Goal: Ask a question

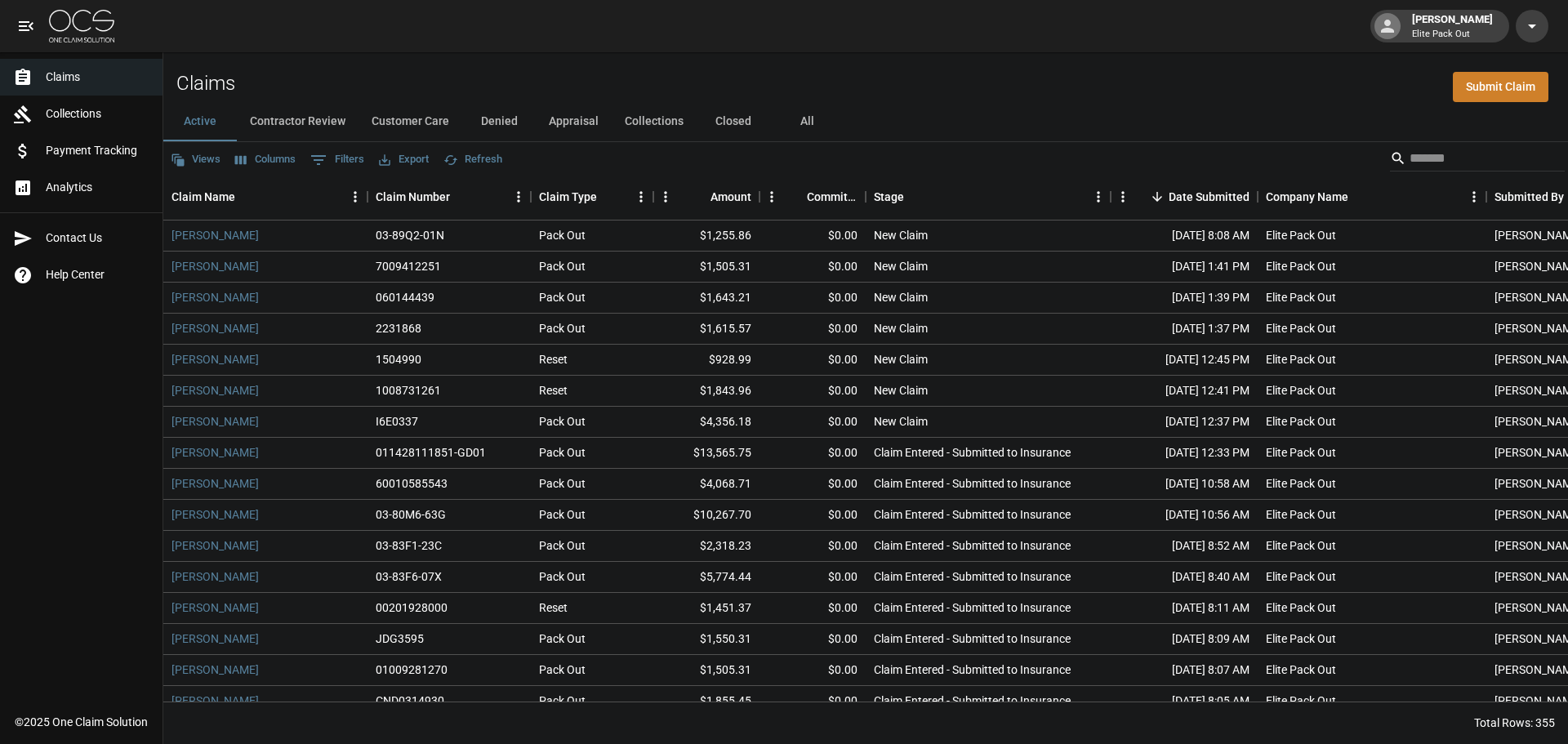
click at [1435, 157] on input "Search" at bounding box center [1474, 159] width 131 height 26
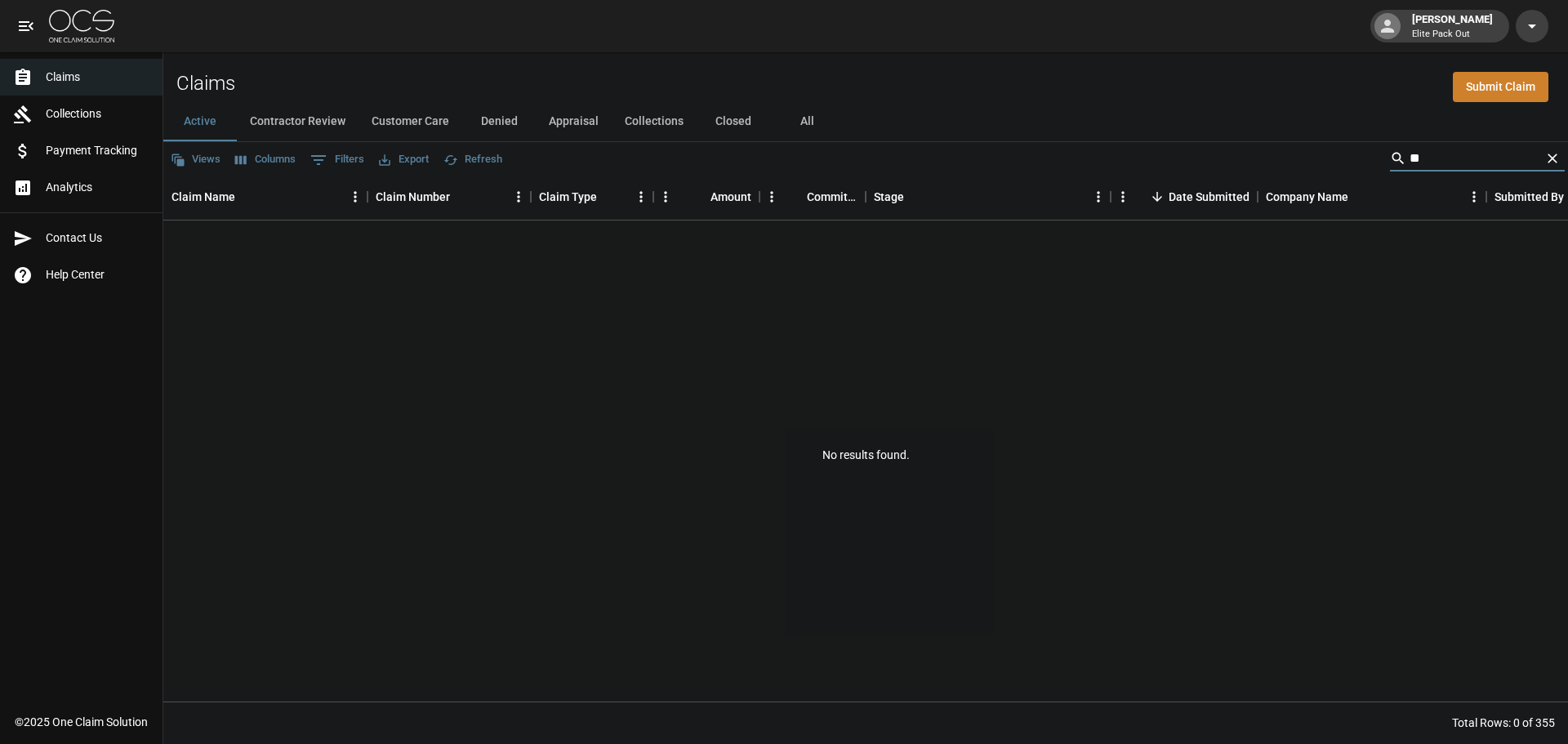
type input "*"
type input "*****"
click at [811, 104] on button "All" at bounding box center [807, 122] width 73 height 39
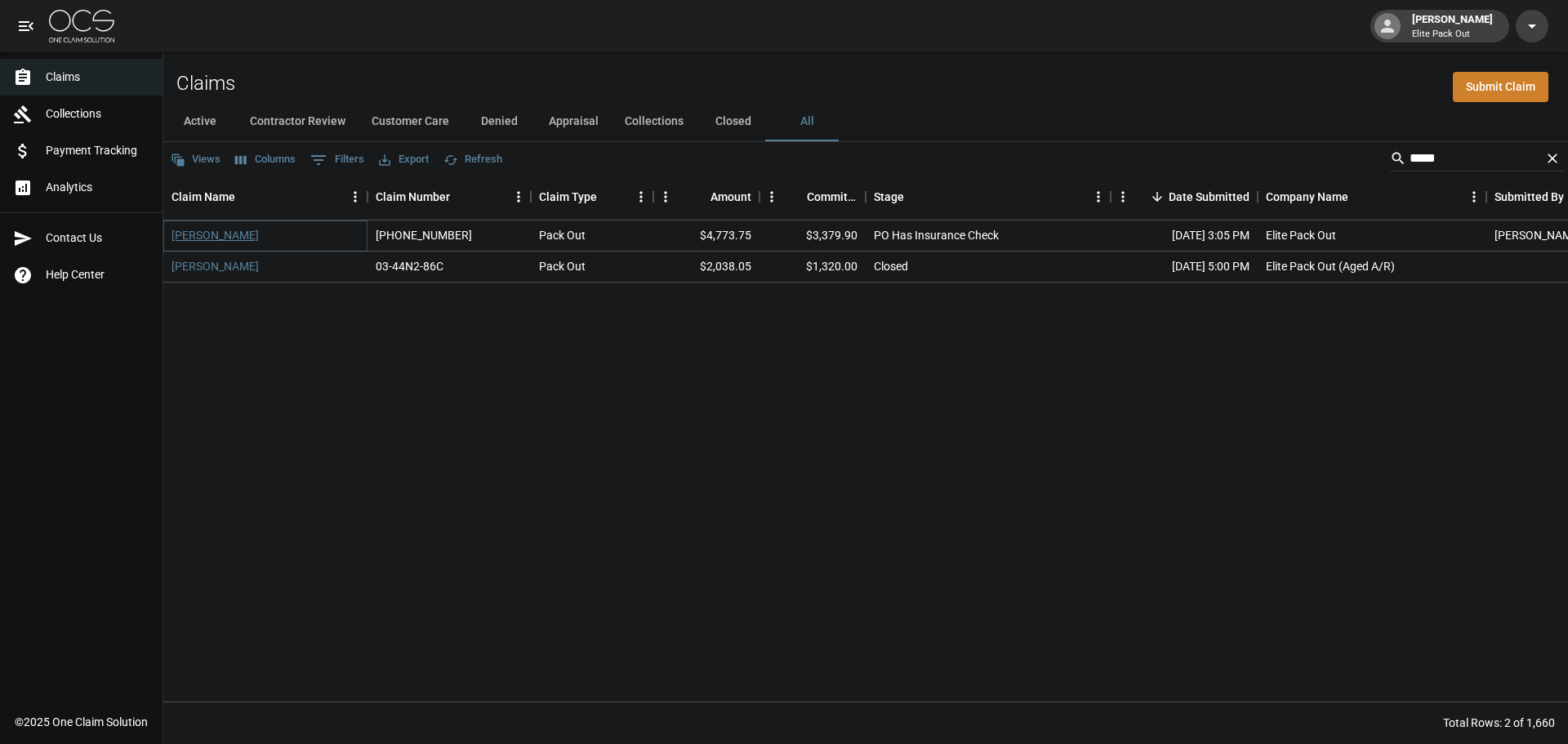
click at [189, 232] on link "[PERSON_NAME]" at bounding box center [215, 235] width 87 height 16
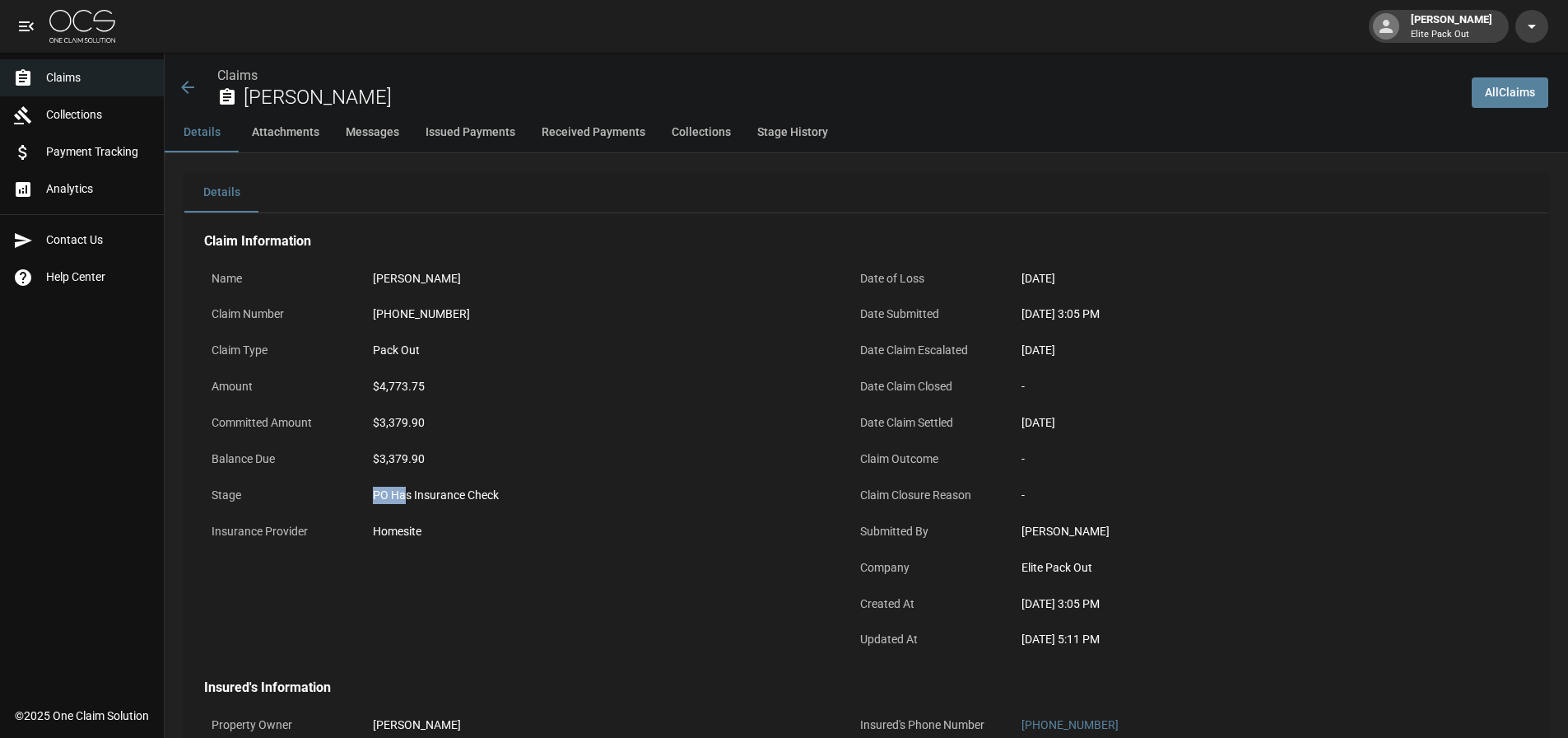
drag, startPoint x: 375, startPoint y: 495, endPoint x: 406, endPoint y: 492, distance: 31.1
click at [406, 492] on div "PO Has Insurance Check" at bounding box center [599, 495] width 453 height 17
click at [420, 487] on div "PO Has Insurance Check" at bounding box center [599, 495] width 453 height 17
drag, startPoint x: 374, startPoint y: 496, endPoint x: 393, endPoint y: 495, distance: 19.0
click at [393, 495] on div "PO Has Insurance Check" at bounding box center [599, 495] width 453 height 17
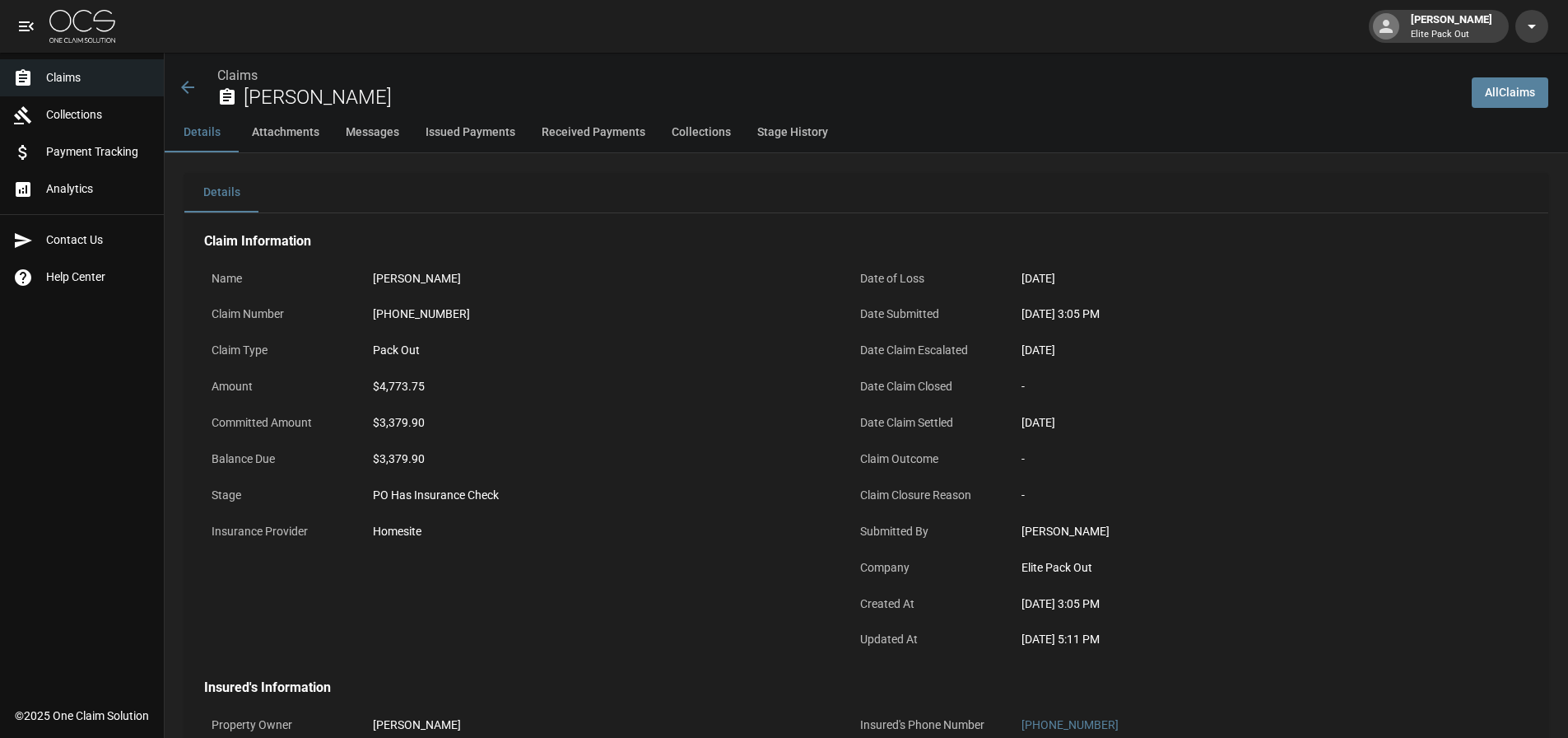
click at [425, 491] on div "PO Has Insurance Check" at bounding box center [599, 495] width 453 height 17
drag, startPoint x: 381, startPoint y: 421, endPoint x: 436, endPoint y: 414, distance: 55.4
click at [436, 414] on div "$3,379.90" at bounding box center [599, 423] width 453 height 17
click at [462, 422] on div "$3,379.90" at bounding box center [599, 423] width 453 height 17
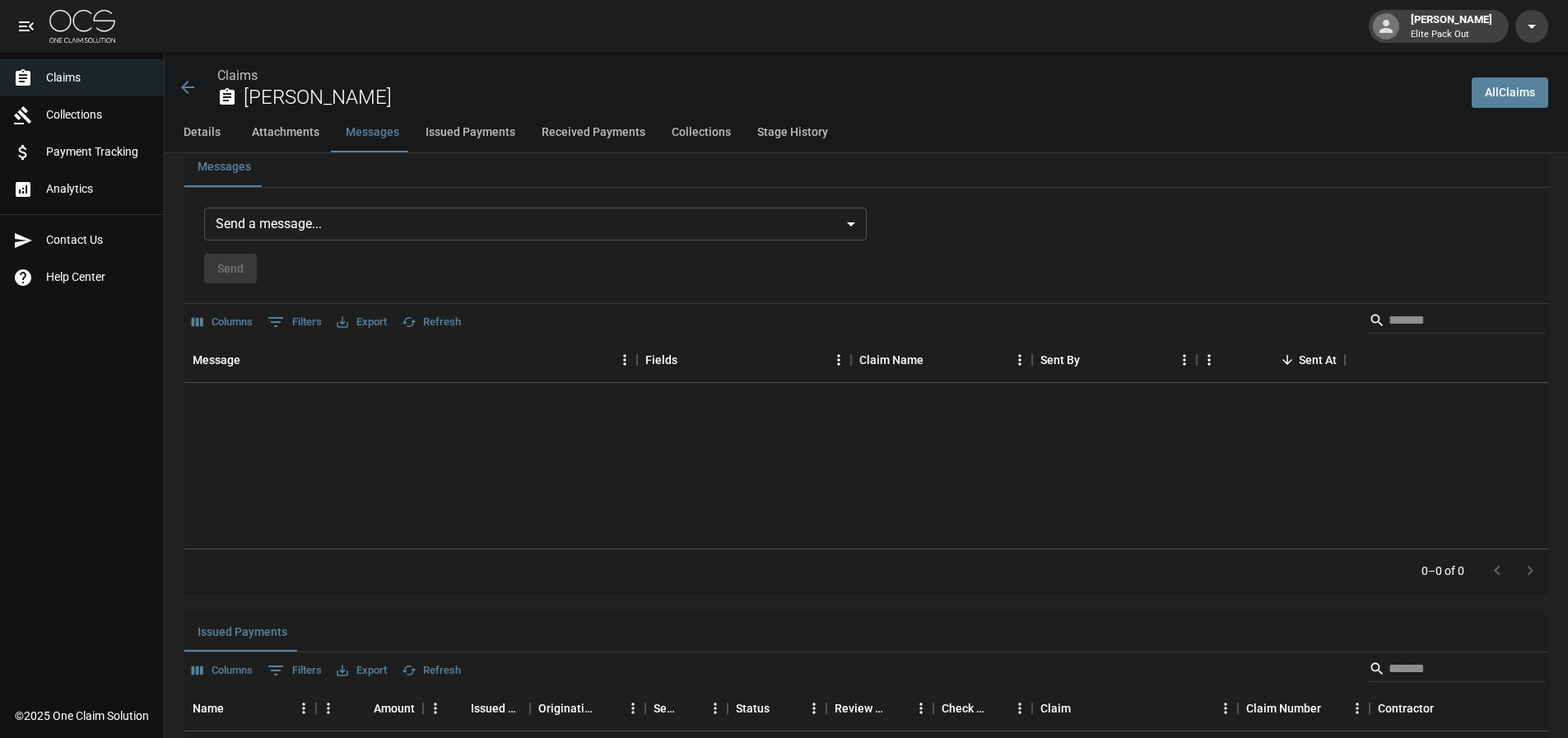
scroll to position [1235, 0]
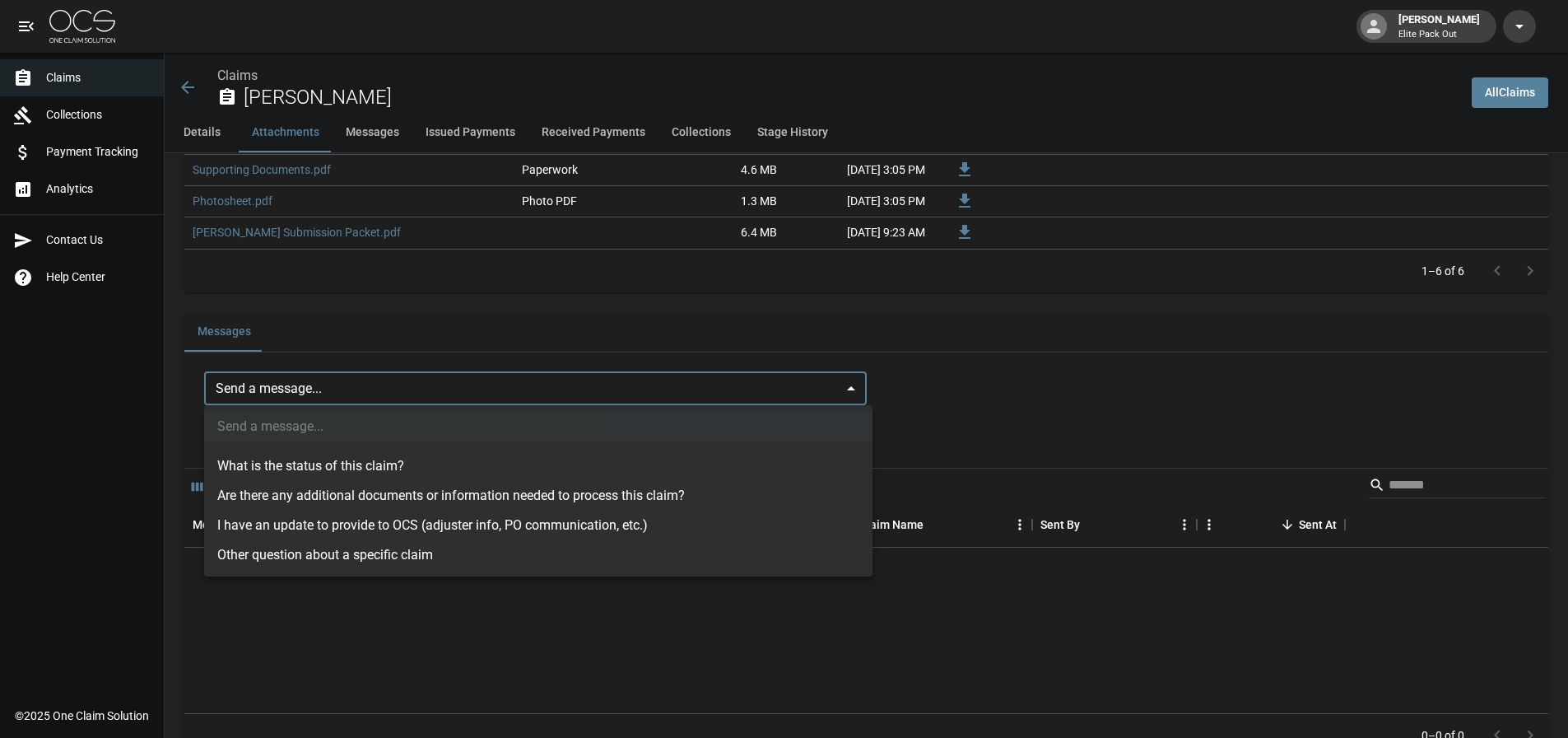
click at [321, 378] on body "[PERSON_NAME] Elite Pack Out Claims Collections Payment Tracking Analytics Cont…" at bounding box center [784, 495] width 1568 height 3462
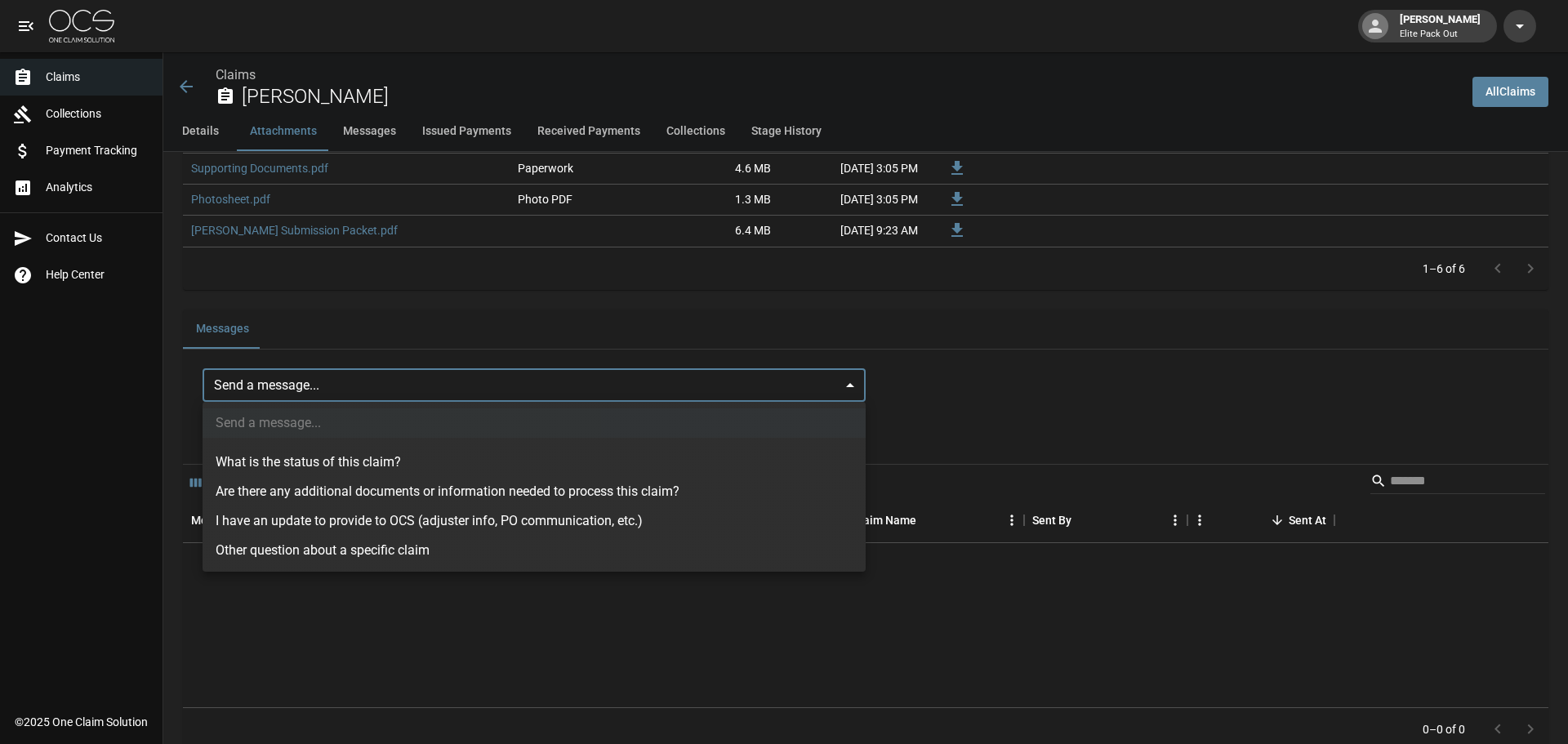
click at [422, 550] on li "Other question about a specific claim" at bounding box center [535, 550] width 663 height 29
type input "**********"
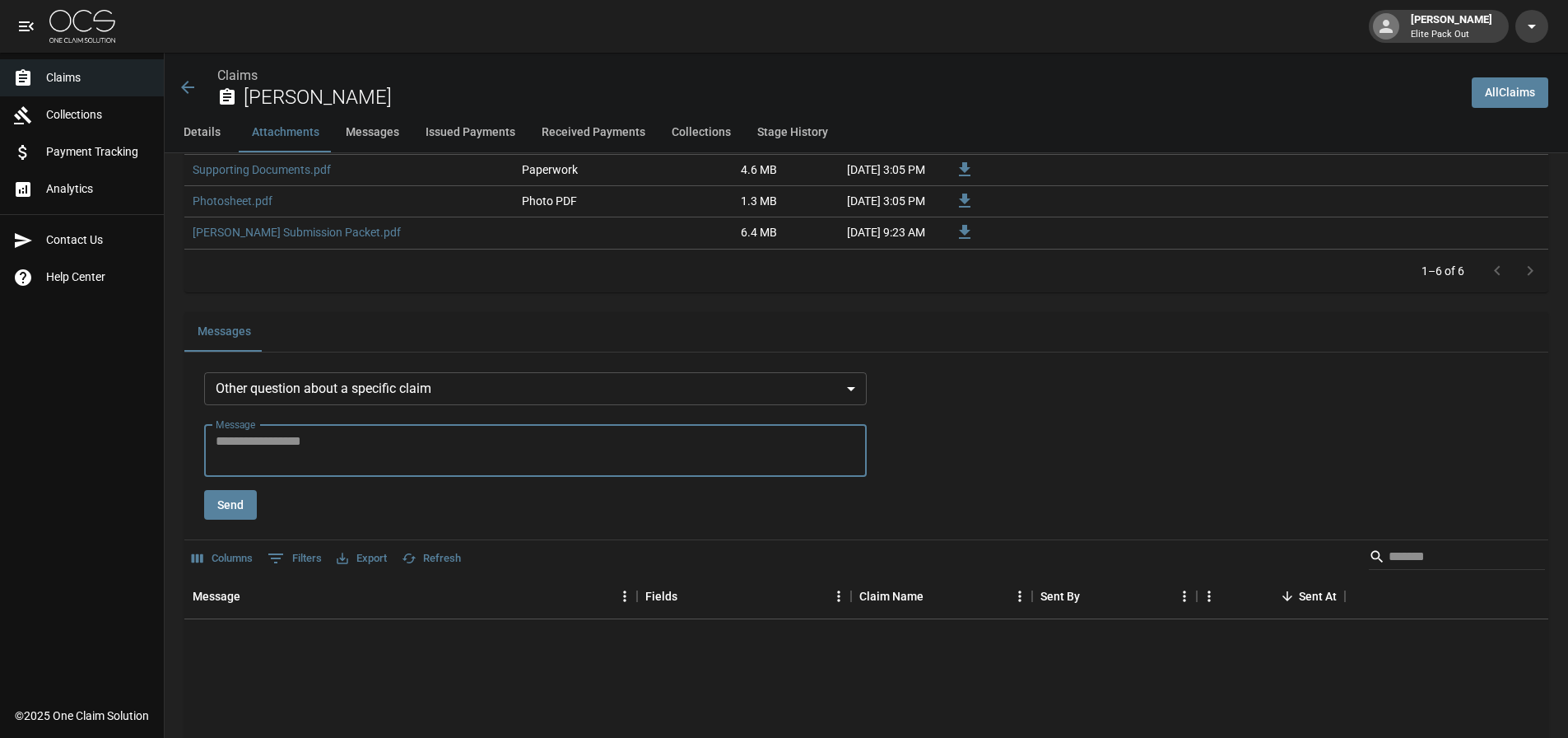
click at [396, 449] on textarea "Message" at bounding box center [535, 451] width 639 height 38
click at [369, 451] on textarea "Message" at bounding box center [535, 451] width 639 height 38
type textarea "*"
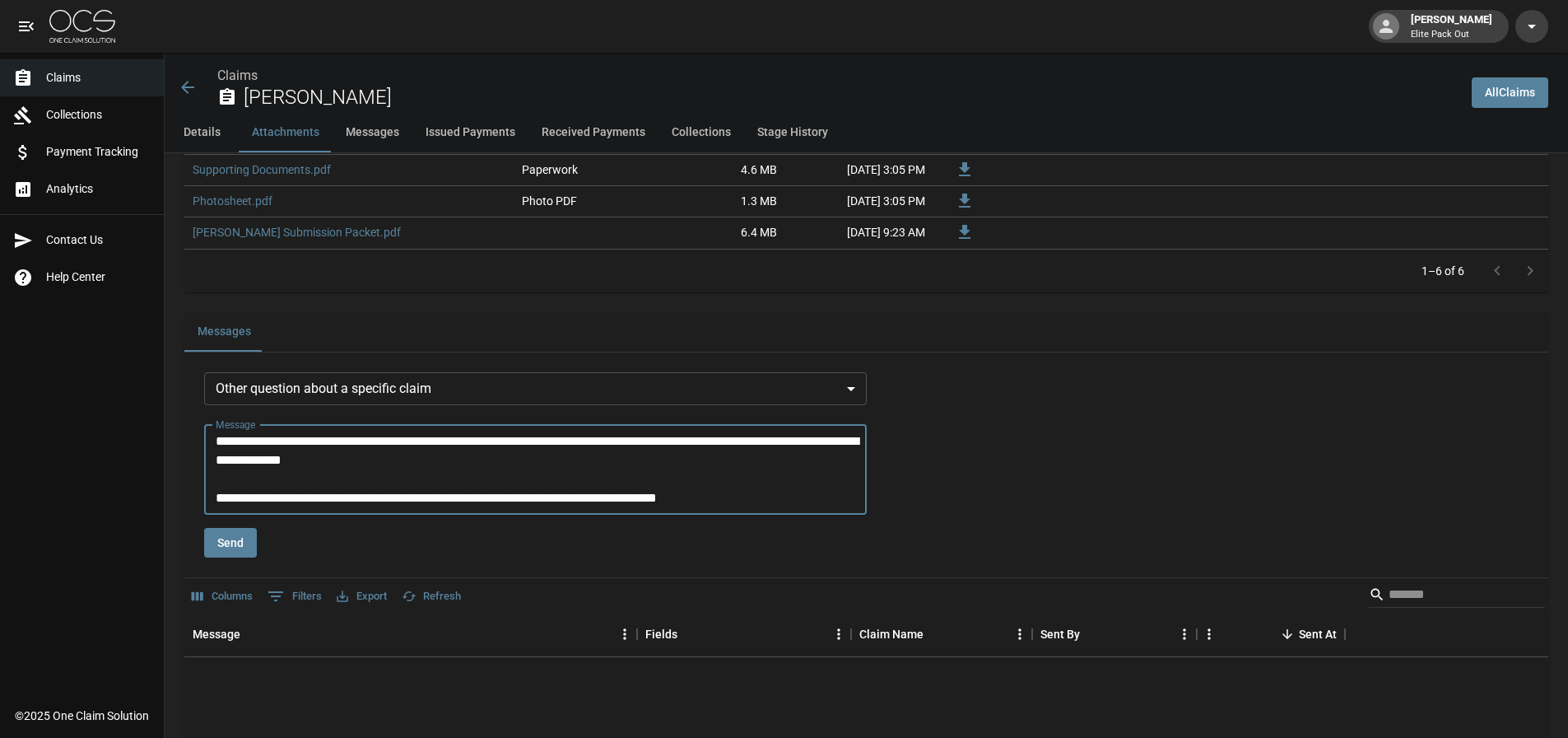
type textarea "**********"
click at [241, 545] on button "Send" at bounding box center [231, 543] width 53 height 30
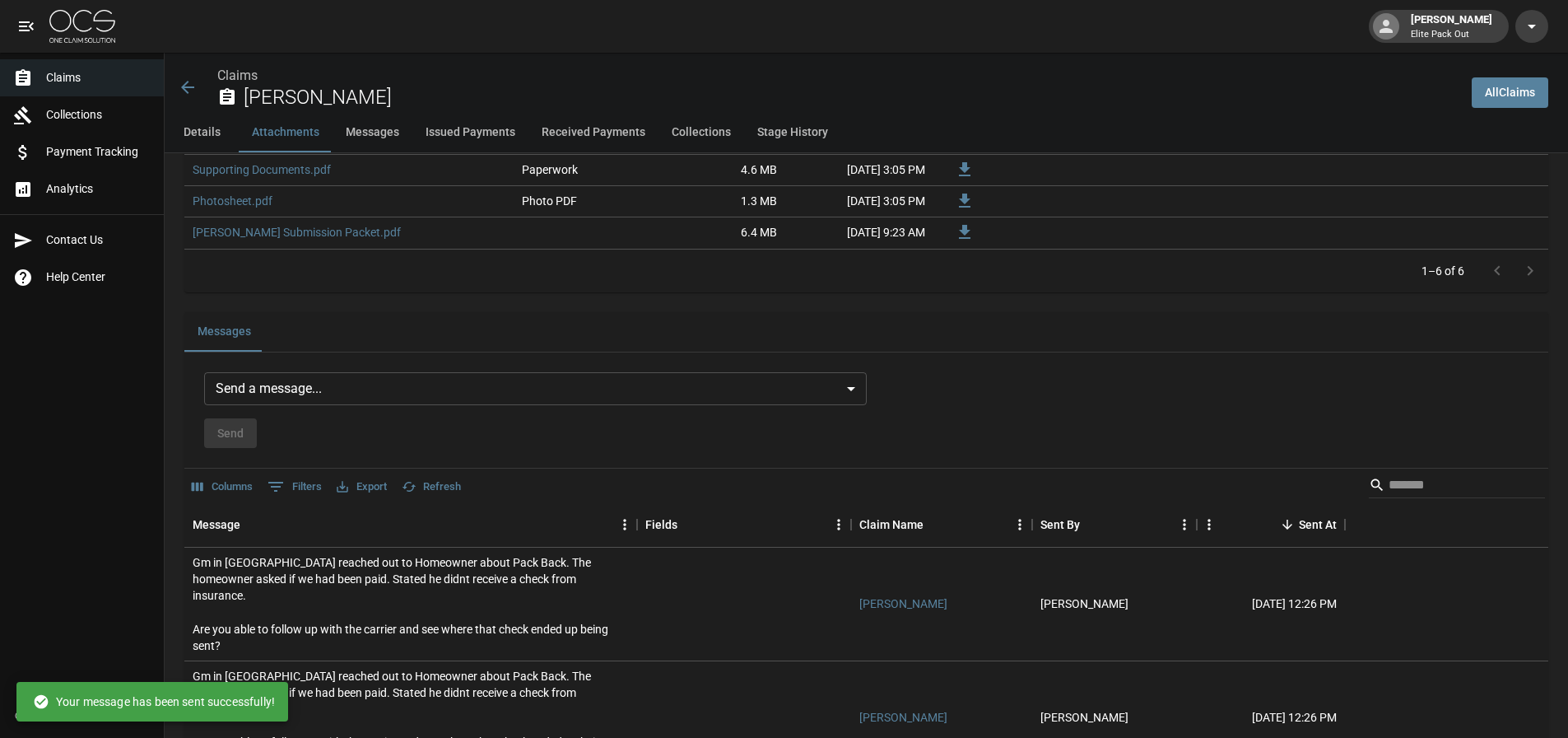
click at [178, 90] on icon at bounding box center [187, 87] width 20 height 20
